Goal: Register for event/course

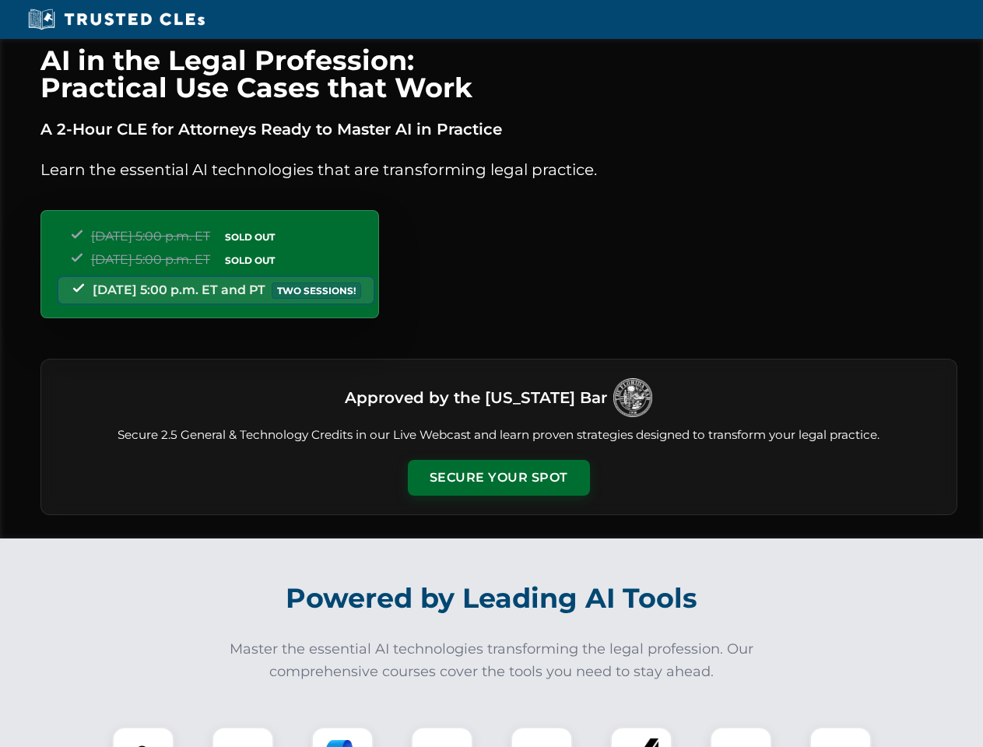
click at [498, 478] on button "Secure Your Spot" at bounding box center [499, 478] width 182 height 36
click at [143, 737] on img at bounding box center [143, 757] width 45 height 45
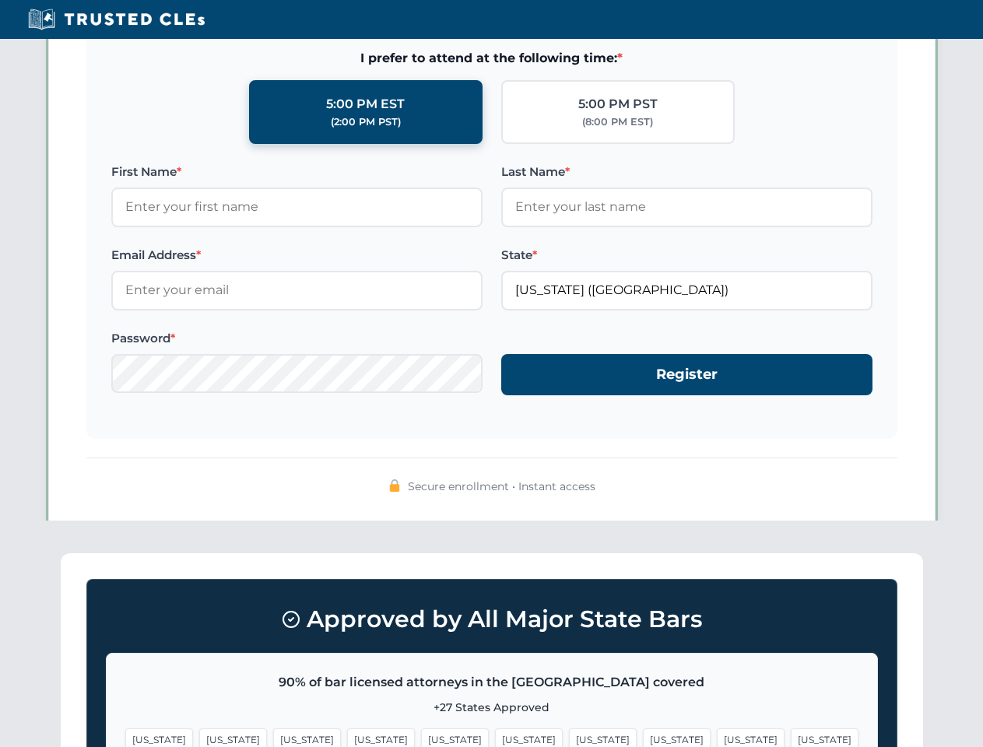
click at [569, 737] on span "[US_STATE]" at bounding box center [603, 739] width 68 height 23
click at [717, 737] on span "[US_STATE]" at bounding box center [751, 739] width 68 height 23
